Goal: Task Accomplishment & Management: Complete application form

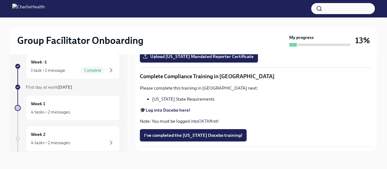
scroll to position [1054, 0]
click at [0, 0] on input "Upload [US_STATE] Telehealth Certificate" at bounding box center [0, 0] width 0 height 0
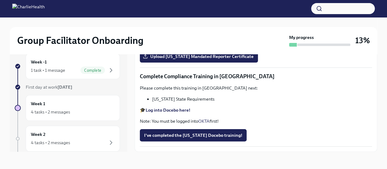
click at [173, 28] on strong "Log into Relias here" at bounding box center [166, 25] width 40 height 6
click at [191, 59] on span "Upload [US_STATE] Mandated Reporter Certificate" at bounding box center [199, 56] width 110 height 6
click at [0, 0] on input "Upload [US_STATE] Mandated Reporter Certificate" at bounding box center [0, 0] width 0 height 0
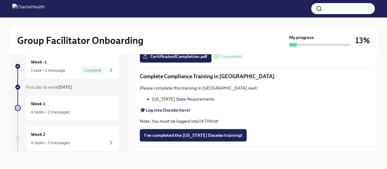
click at [191, 132] on button "I've completed the [US_STATE] Docebo training!" at bounding box center [193, 135] width 107 height 12
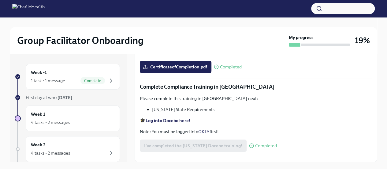
scroll to position [10, 0]
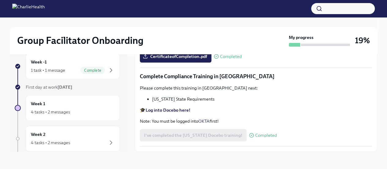
click at [184, 109] on strong "Log into Docebo here!" at bounding box center [168, 110] width 45 height 6
click at [70, 100] on div "Week 1 4 tasks • 2 messages" at bounding box center [73, 107] width 84 height 15
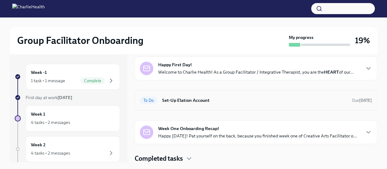
click at [191, 103] on h6 "Set-Up Elation Account" at bounding box center [254, 100] width 185 height 7
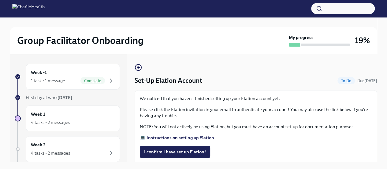
scroll to position [33, 0]
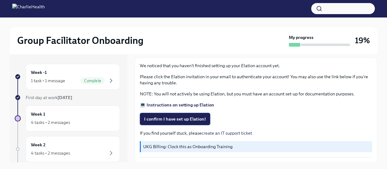
click at [182, 119] on span "I confirm I have set up Elation!" at bounding box center [175, 119] width 62 height 6
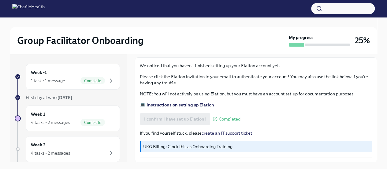
scroll to position [0, 0]
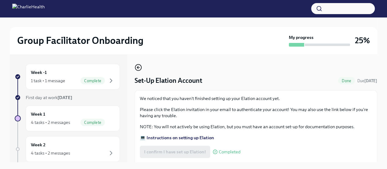
click at [138, 65] on icon "button" at bounding box center [138, 67] width 7 height 7
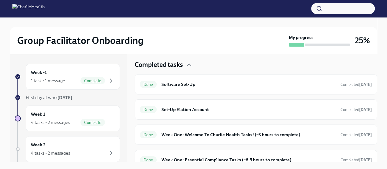
scroll to position [168, 0]
